Goal: Task Accomplishment & Management: Manage account settings

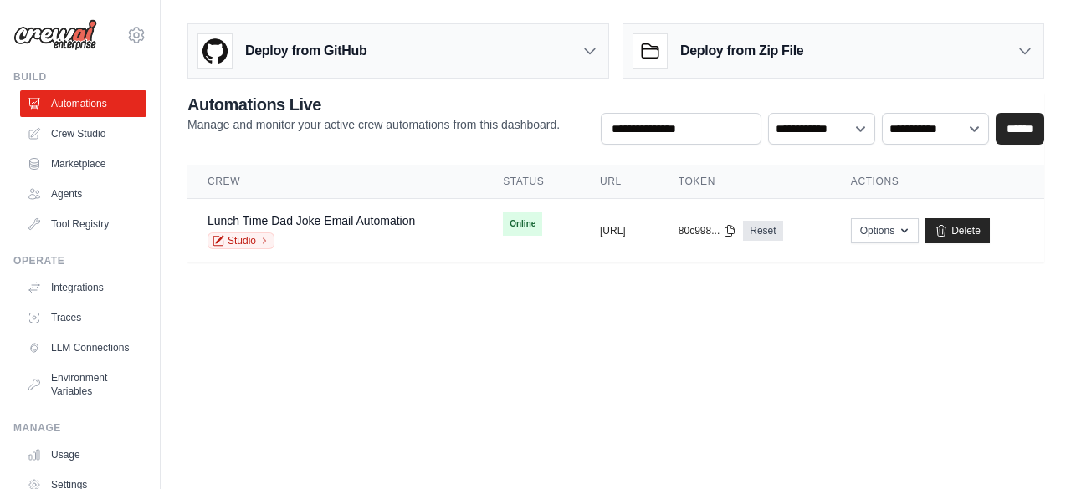
click at [658, 339] on body "[EMAIL_ADDRESS][DOMAIN_NAME] Settings Build Automations Crew Studio Resources" at bounding box center [535, 244] width 1071 height 489
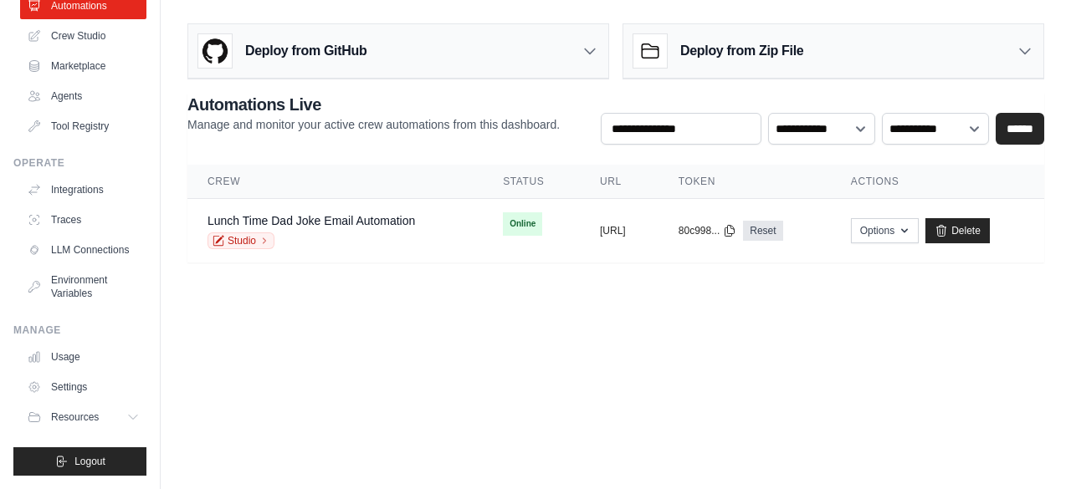
scroll to position [110, 0]
click at [104, 454] on button "Logout" at bounding box center [79, 462] width 133 height 28
click at [82, 460] on span "Logout" at bounding box center [89, 461] width 31 height 13
